Goal: Check status: Check status

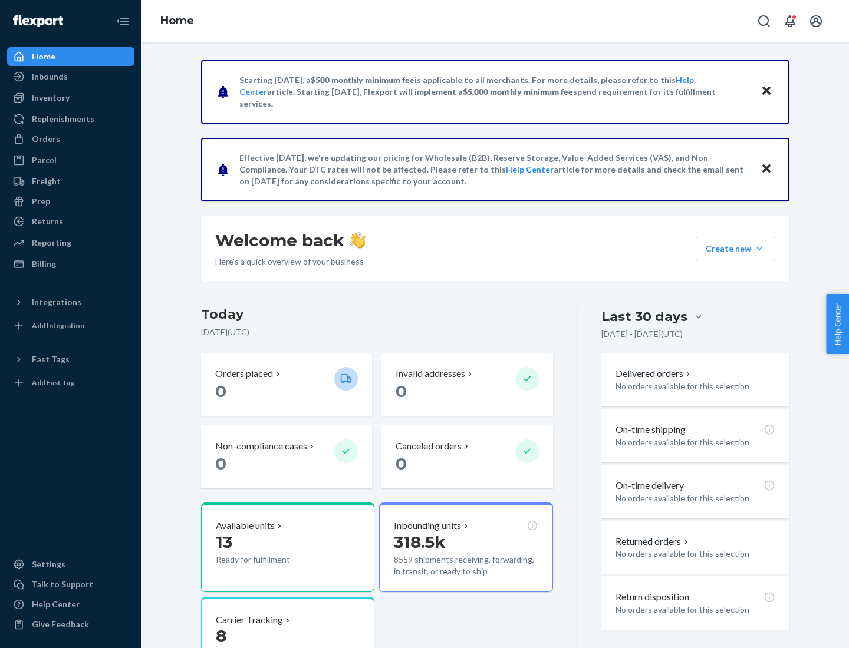
click at [759, 249] on button "Create new Create new inbound Create new order Create new product" at bounding box center [735, 249] width 80 height 24
click at [49, 77] on div "Inbounds" at bounding box center [50, 77] width 36 height 12
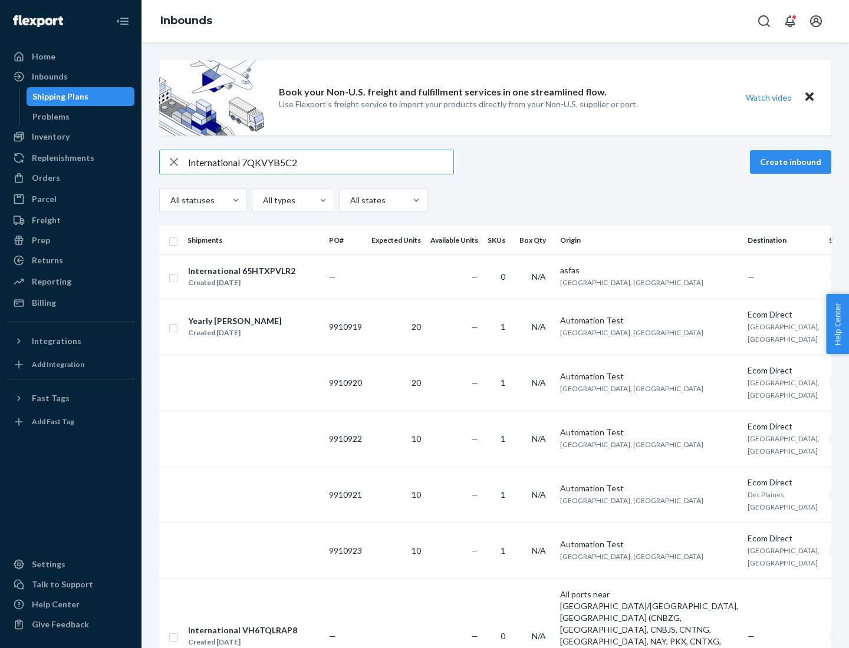
type input "International 7QKVYB5C29"
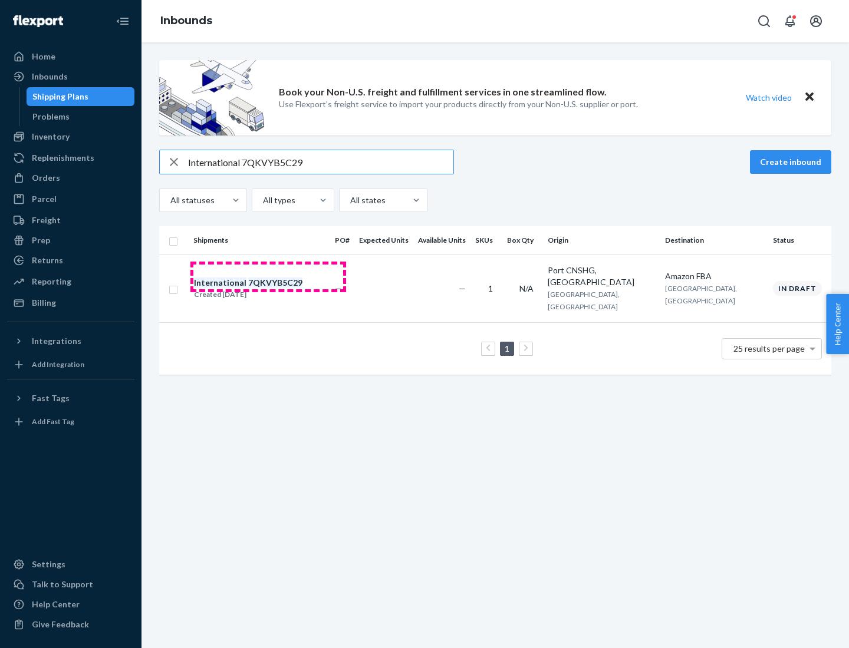
click at [268, 289] on div "Created [DATE]" at bounding box center [248, 295] width 108 height 12
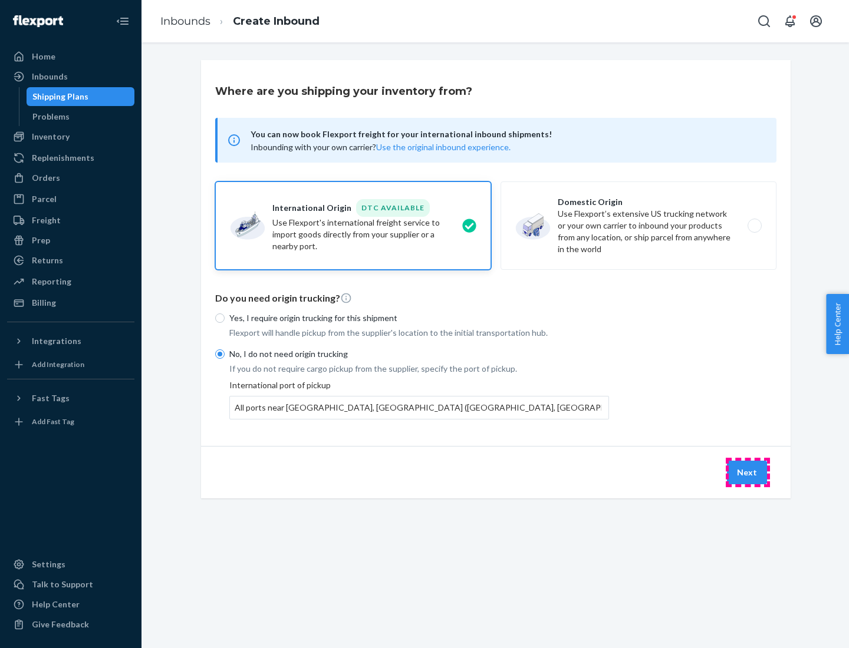
click at [747, 472] on button "Next" at bounding box center [747, 473] width 40 height 24
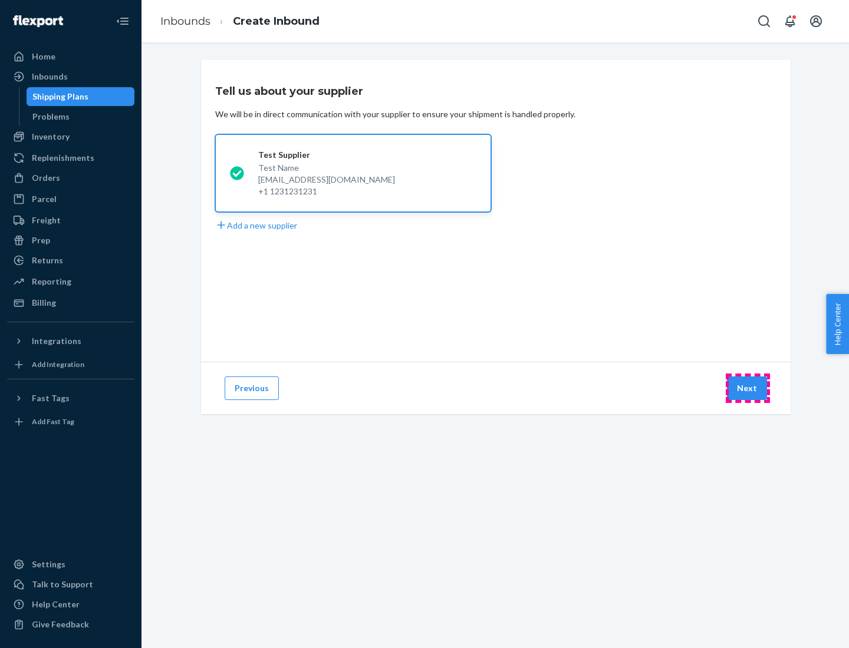
click at [747, 388] on button "Next" at bounding box center [747, 389] width 40 height 24
